Goal: Information Seeking & Learning: Learn about a topic

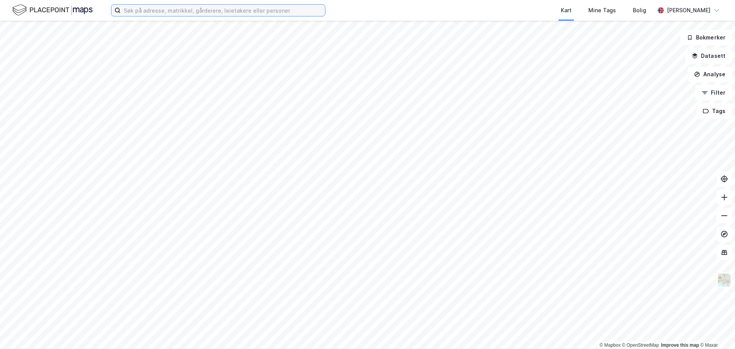
click at [225, 9] on input at bounding box center [223, 10] width 204 height 11
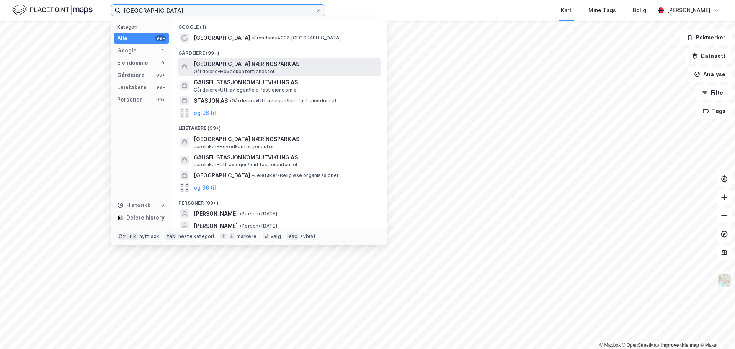
type input "[GEOGRAPHIC_DATA]"
click at [237, 72] on span "Gårdeiere • Hovedkontortjenester" at bounding box center [234, 72] width 81 height 6
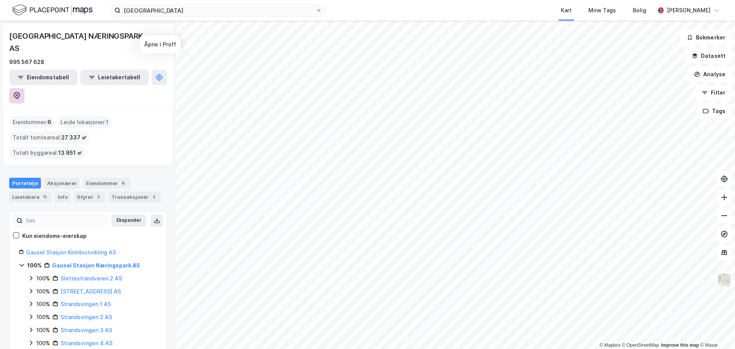
click at [25, 88] on button at bounding box center [16, 95] width 15 height 15
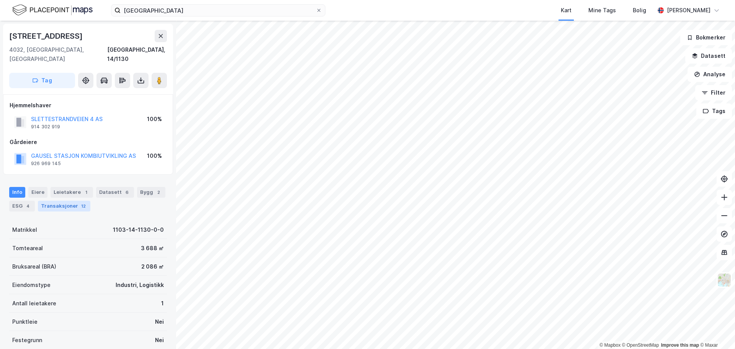
click at [79, 201] on div "Transaksjoner 12" at bounding box center [64, 206] width 52 height 11
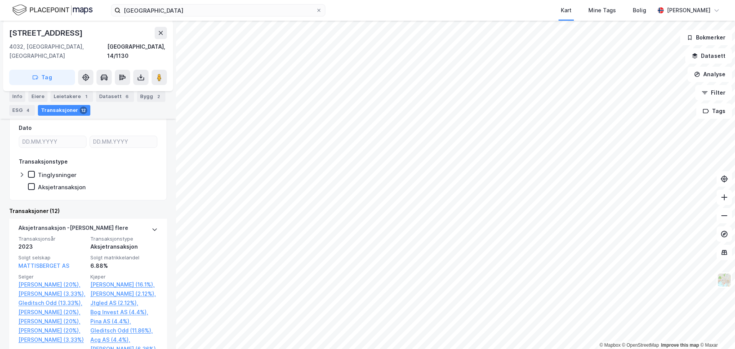
scroll to position [153, 0]
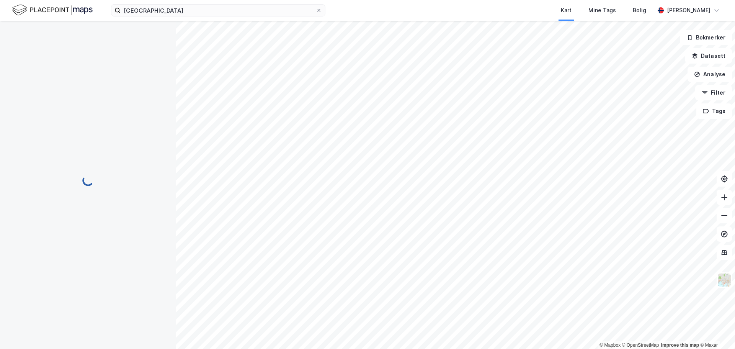
scroll to position [42, 0]
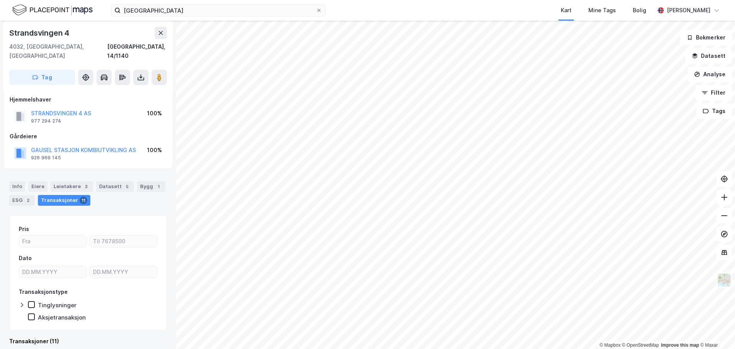
scroll to position [6, 0]
